Goal: Navigation & Orientation: Find specific page/section

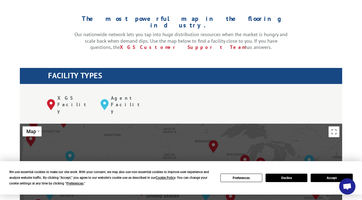
scroll to position [215, 0]
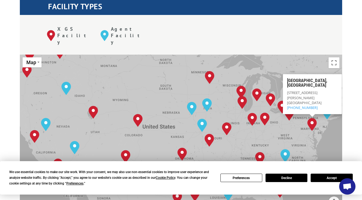
click at [330, 178] on button "Accept" at bounding box center [332, 178] width 42 height 8
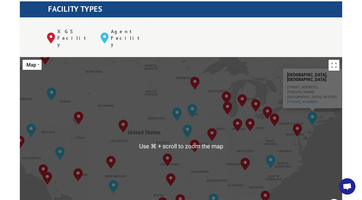
scroll to position [240, 0]
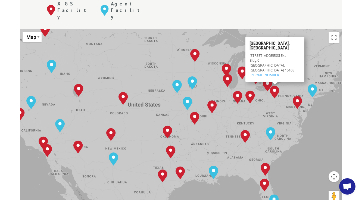
click at [352, 57] on div "The most powerful map in the flooring industry. Our nationwide network lets you…" at bounding box center [181, 164] width 362 height 520
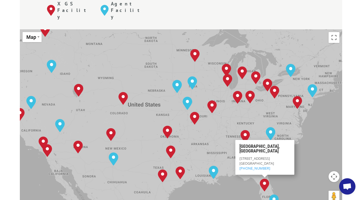
click at [346, 97] on div "The most powerful map in the flooring industry. Our nationwide network lets you…" at bounding box center [181, 164] width 362 height 520
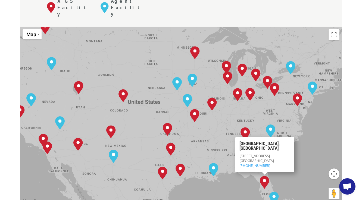
scroll to position [238, 0]
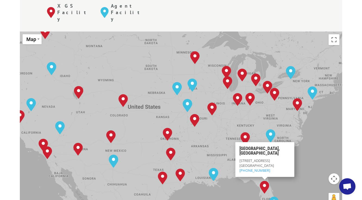
click at [350, 79] on div "The most powerful map in the flooring industry. Our nationwide network lets you…" at bounding box center [181, 166] width 362 height 520
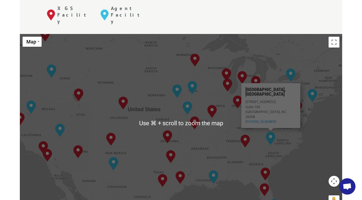
scroll to position [231, 0]
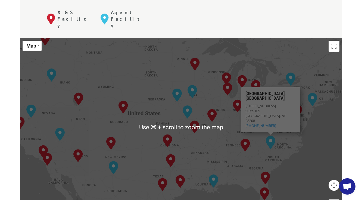
click at [352, 106] on div "The most powerful map in the flooring industry. Our nationwide network lets you…" at bounding box center [181, 172] width 362 height 520
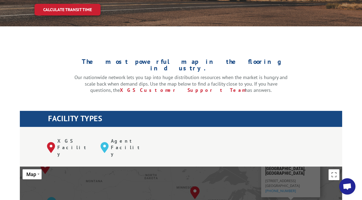
scroll to position [130, 0]
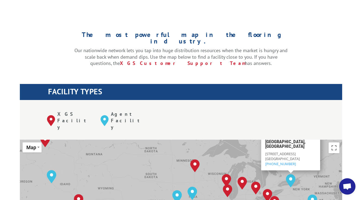
click at [57, 111] on div "XGS Facility" at bounding box center [74, 120] width 54 height 19
click at [50, 111] on div "XGS Facility" at bounding box center [74, 120] width 54 height 19
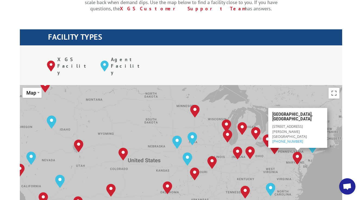
scroll to position [187, 0]
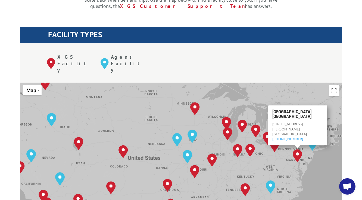
click at [326, 138] on div "[GEOGRAPHIC_DATA], [GEOGRAPHIC_DATA] [GEOGRAPHIC_DATA], [GEOGRAPHIC_DATA] [GEOG…" at bounding box center [181, 172] width 323 height 179
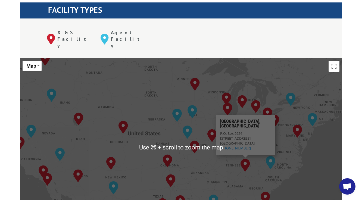
scroll to position [223, 0]
